Goal: Check status: Check status

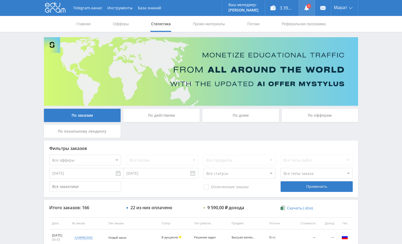
click at [306, 11] on link at bounding box center [306, 8] width 16 height 16
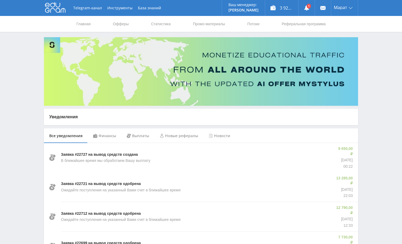
click at [107, 137] on div "Финансы" at bounding box center [105, 135] width 34 height 15
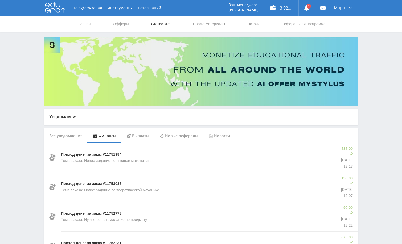
click at [164, 24] on link "Статистика" at bounding box center [160, 24] width 21 height 16
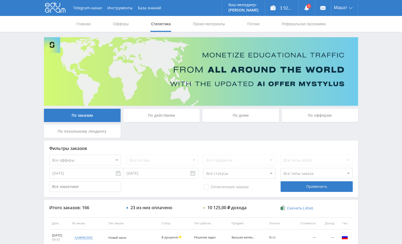
click at [250, 117] on div "По дням" at bounding box center [240, 115] width 77 height 13
click at [0, 0] on input "По дням" at bounding box center [0, 0] width 0 height 0
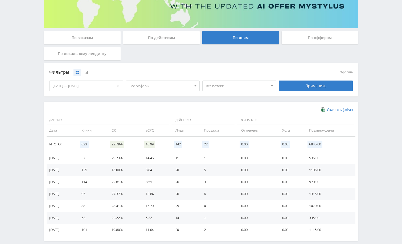
scroll to position [80, 0]
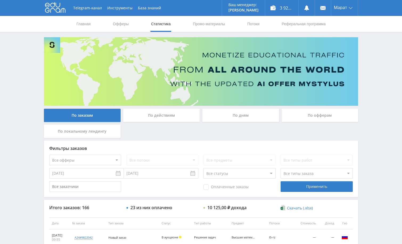
click at [374, 63] on div "Telegram-канал Инструменты База знаний Ваш менеджер: [PERSON_NAME] Alex Online …" at bounding box center [201, 223] width 402 height 447
click at [380, 72] on div "Telegram-канал Инструменты База знаний Ваш менеджер: [PERSON_NAME] Alex Online …" at bounding box center [201, 223] width 402 height 447
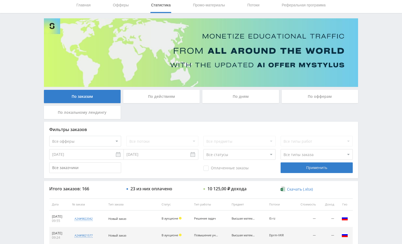
scroll to position [133, 0]
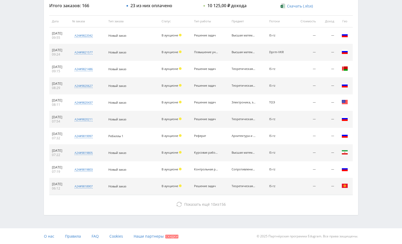
scroll to position [202, 0]
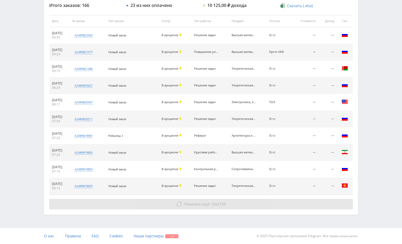
click at [249, 202] on button "Показать ещё 10 из 156" at bounding box center [200, 204] width 303 height 11
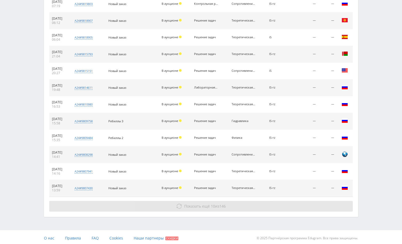
scroll to position [370, 0]
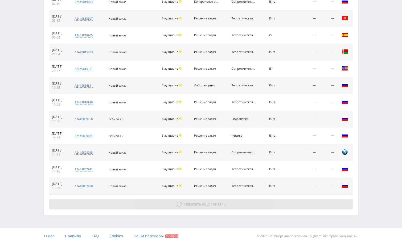
click at [258, 207] on button "Показать ещё 10 из 146" at bounding box center [200, 204] width 303 height 11
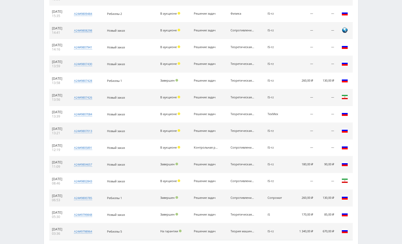
scroll to position [538, 0]
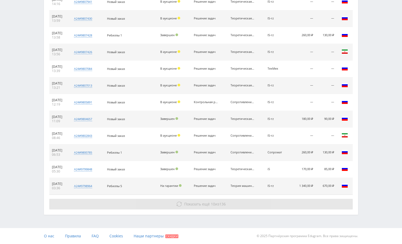
click at [258, 204] on button "Показать ещё 10 из 136" at bounding box center [200, 204] width 303 height 11
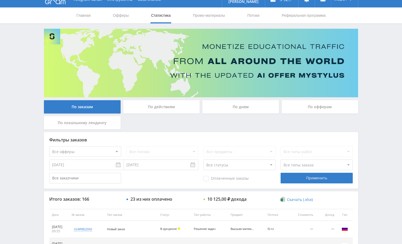
scroll to position [0, 0]
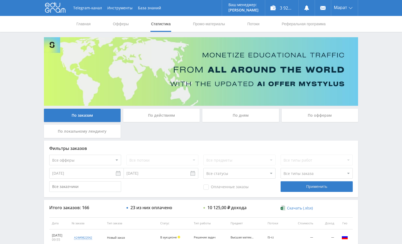
drag, startPoint x: 364, startPoint y: 62, endPoint x: 369, endPoint y: 60, distance: 4.8
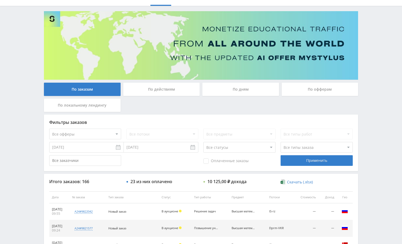
scroll to position [27, 0]
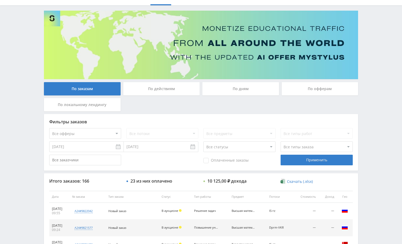
click at [375, 100] on div "Telegram-канал Инструменты База знаний Ваш менеджер: [PERSON_NAME] Alex Online …" at bounding box center [201, 196] width 402 height 447
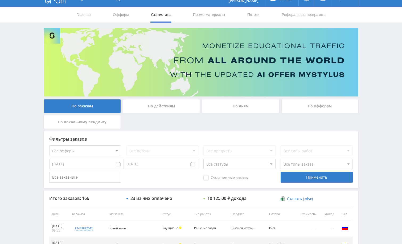
scroll to position [0, 0]
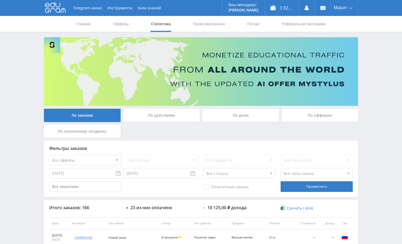
click at [366, 55] on div "Telegram-канал Инструменты База знаний Ваш менеджер: [PERSON_NAME] Alex Online …" at bounding box center [201, 223] width 402 height 447
click at [231, 118] on div "По дням" at bounding box center [240, 115] width 77 height 13
click at [0, 0] on input "По дням" at bounding box center [0, 0] width 0 height 0
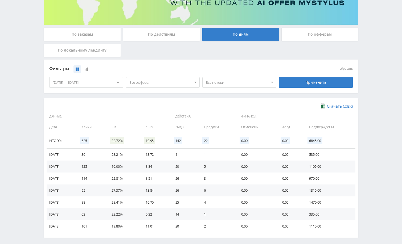
scroll to position [104, 0]
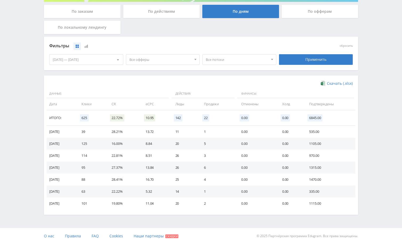
click at [99, 60] on div "[DATE] — [DATE]" at bounding box center [85, 60] width 73 height 10
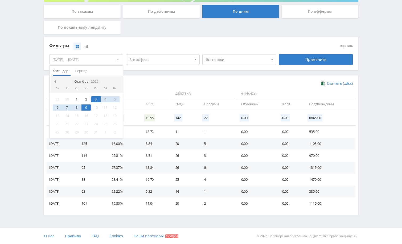
click at [94, 81] on icon "2025" at bounding box center [94, 82] width 7 height 4
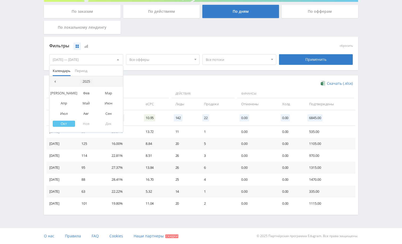
click at [88, 82] on div "2025" at bounding box center [86, 82] width 12 height 4
click at [80, 106] on div "2024" at bounding box center [77, 107] width 17 height 6
click at [68, 123] on div "Окт" at bounding box center [64, 124] width 22 height 6
click at [68, 100] on div "1" at bounding box center [67, 99] width 10 height 6
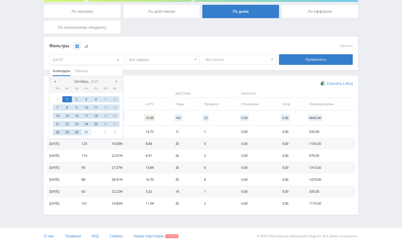
click at [88, 133] on div "31" at bounding box center [86, 132] width 10 height 6
click at [309, 61] on div "Применить" at bounding box center [316, 59] width 74 height 11
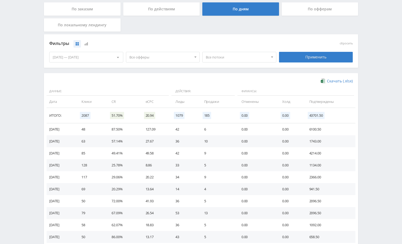
scroll to position [80, 0]
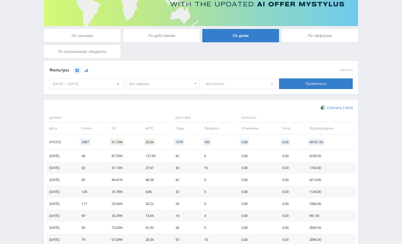
click at [88, 72] on icon at bounding box center [86, 70] width 3 height 3
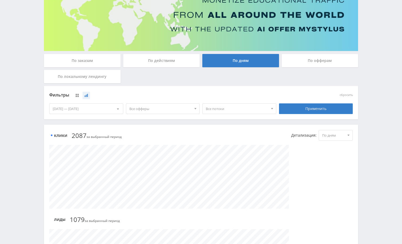
scroll to position [53, 0]
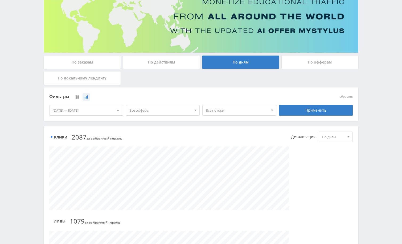
click at [93, 111] on div "[DATE] — [DATE]" at bounding box center [85, 110] width 73 height 10
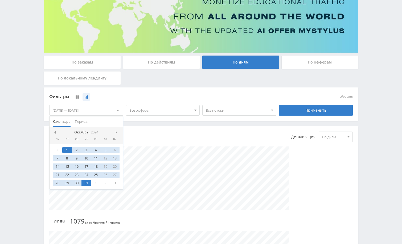
click at [68, 150] on div "1" at bounding box center [67, 150] width 10 height 6
click at [76, 161] on div "9" at bounding box center [77, 158] width 10 height 6
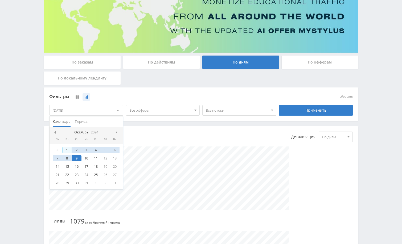
click at [64, 148] on div "1" at bounding box center [67, 150] width 10 height 6
click at [321, 113] on div "Применить" at bounding box center [316, 110] width 74 height 11
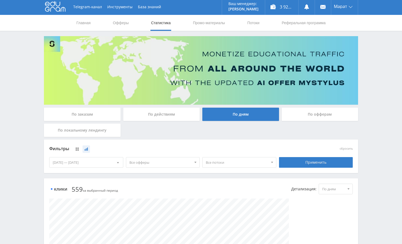
scroll to position [0, 0]
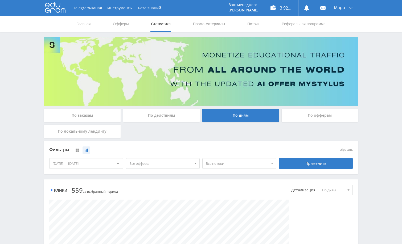
click at [97, 164] on div "[DATE] — [DATE]" at bounding box center [85, 164] width 73 height 10
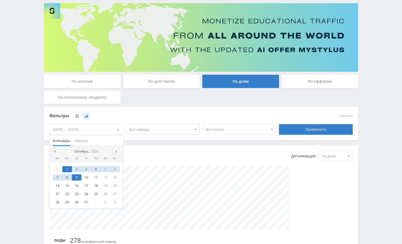
scroll to position [53, 0]
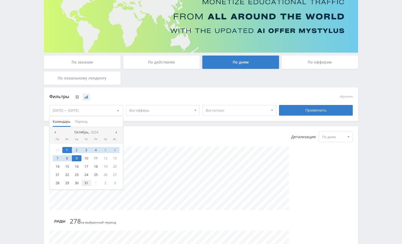
drag, startPoint x: 86, startPoint y: 185, endPoint x: 81, endPoint y: 172, distance: 14.1
click at [86, 185] on div "31" at bounding box center [86, 183] width 10 height 6
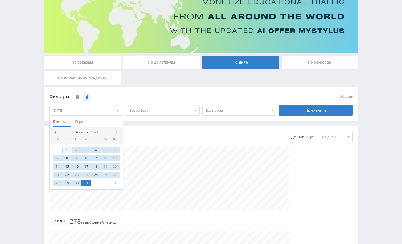
click at [68, 150] on div "1" at bounding box center [67, 150] width 10 height 6
click at [299, 112] on div "Применить" at bounding box center [316, 110] width 74 height 11
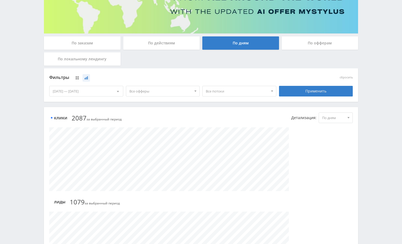
scroll to position [68, 0]
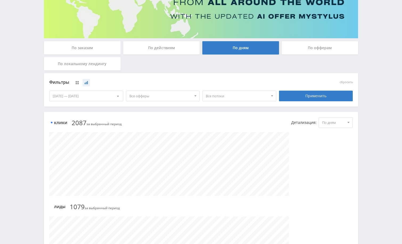
click at [81, 99] on div "[DATE] — [DATE]" at bounding box center [85, 96] width 73 height 10
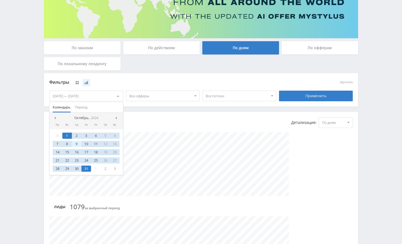
click at [76, 144] on div "9" at bounding box center [77, 144] width 10 height 6
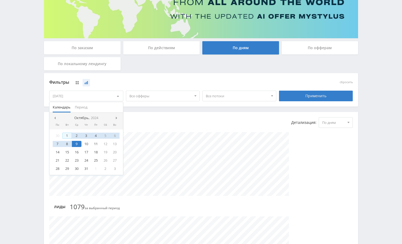
click at [68, 135] on div "1" at bounding box center [67, 136] width 10 height 6
click at [294, 100] on div "Применить" at bounding box center [316, 96] width 74 height 11
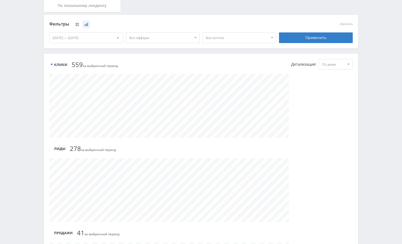
scroll to position [80, 0]
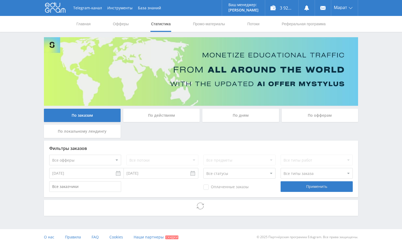
click at [240, 118] on div "По дням" at bounding box center [240, 115] width 77 height 13
click at [0, 0] on input "По дням" at bounding box center [0, 0] width 0 height 0
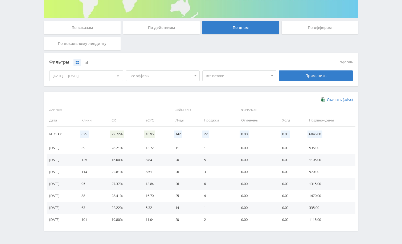
scroll to position [104, 0]
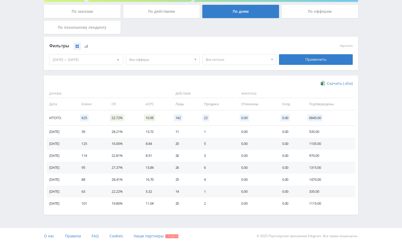
click at [95, 63] on div "[DATE] — [DATE]" at bounding box center [85, 60] width 73 height 10
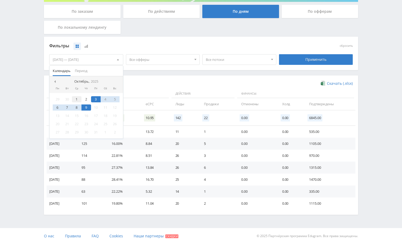
click at [74, 98] on div "1" at bounding box center [77, 99] width 10 height 6
click at [85, 107] on div "9" at bounding box center [86, 108] width 10 height 6
click at [301, 55] on div "Применить" at bounding box center [316, 59] width 74 height 11
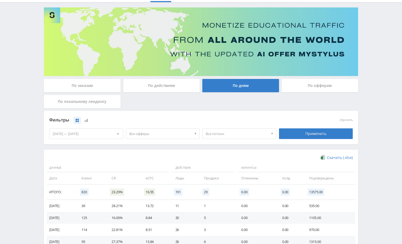
scroll to position [106, 0]
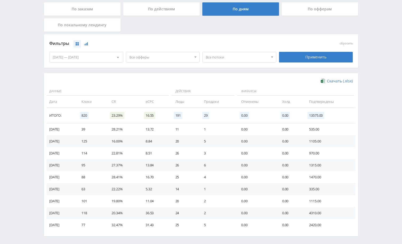
click at [87, 45] on icon at bounding box center [86, 43] width 3 height 3
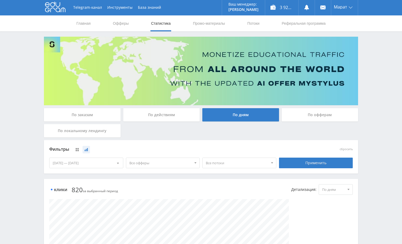
scroll to position [0, 0]
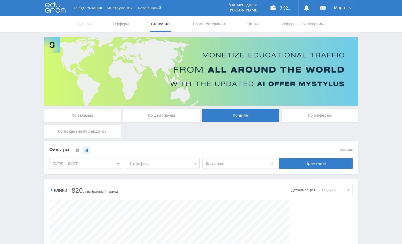
click at [95, 113] on div "По заказам" at bounding box center [82, 115] width 77 height 13
click at [0, 0] on input "По заказам" at bounding box center [0, 0] width 0 height 0
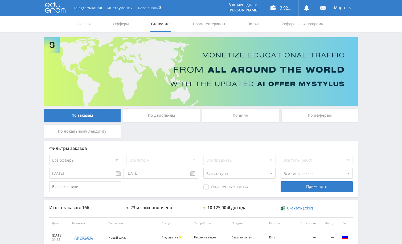
click at [377, 84] on div "Telegram-канал Инструменты База знаний Ваш менеджер: [PERSON_NAME] Alex Online …" at bounding box center [201, 223] width 402 height 447
